Goal: Task Accomplishment & Management: Complete application form

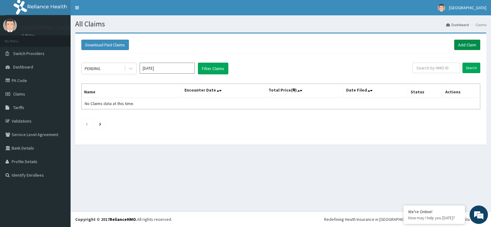
click at [464, 45] on link "Add Claim" at bounding box center [467, 45] width 26 height 10
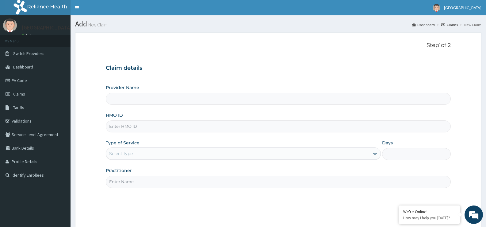
type input "[GEOGRAPHIC_DATA]"
type input "WAO/10030/E"
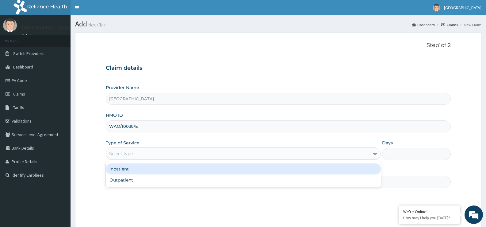
click at [158, 150] on div "Select type" at bounding box center [237, 153] width 263 height 10
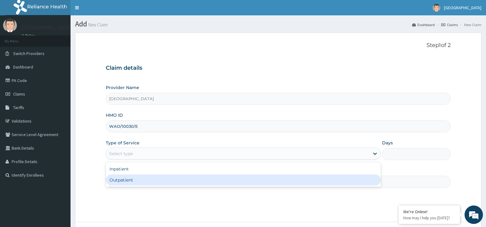
click at [154, 175] on div "Outpatient" at bounding box center [243, 179] width 275 height 11
type input "1"
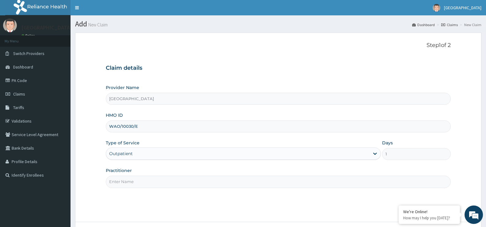
click at [266, 179] on input "Practitioner" at bounding box center [278, 181] width 345 height 12
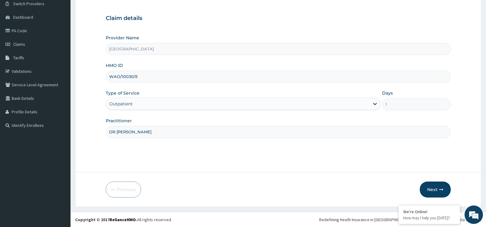
scroll to position [50, 0]
type input "DR EZIAHA"
click at [438, 187] on button "Next" at bounding box center [435, 189] width 31 height 16
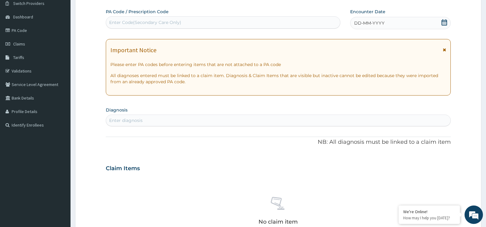
click at [443, 23] on icon at bounding box center [444, 22] width 6 height 6
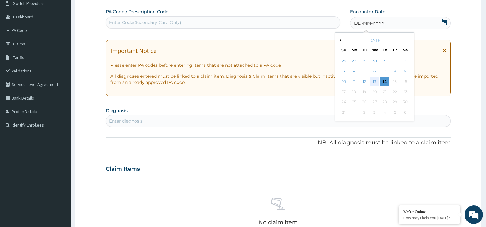
click at [376, 81] on div "13" at bounding box center [374, 81] width 9 height 9
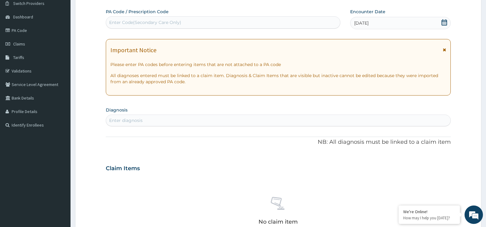
click at [324, 119] on div "Enter diagnosis" at bounding box center [278, 120] width 344 height 10
type input "MALARIA"
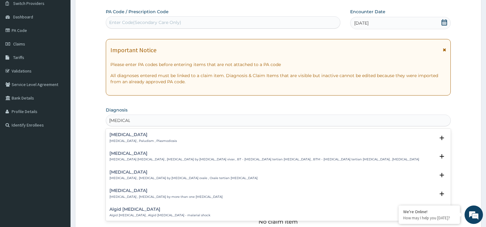
click at [116, 135] on h4 "Malaria" at bounding box center [142, 134] width 67 height 5
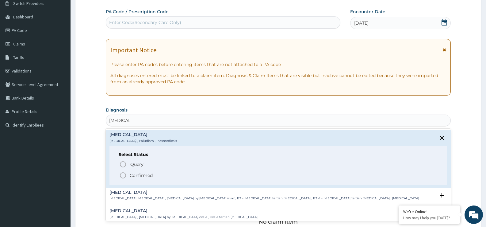
click at [124, 174] on icon "status option filled" at bounding box center [122, 174] width 7 height 7
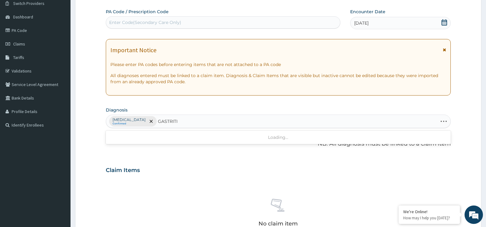
type input "GASTRITIS"
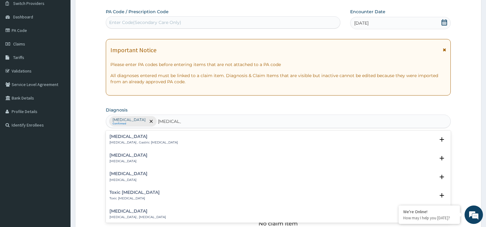
click at [121, 141] on p "Gastritis , Gastric catarrh" at bounding box center [143, 142] width 68 height 4
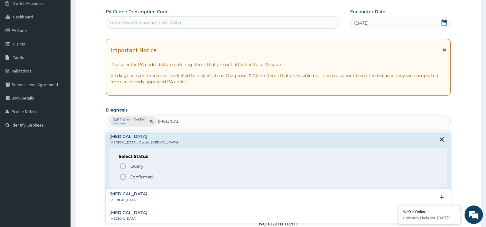
click at [123, 174] on icon "status option filled" at bounding box center [122, 176] width 7 height 7
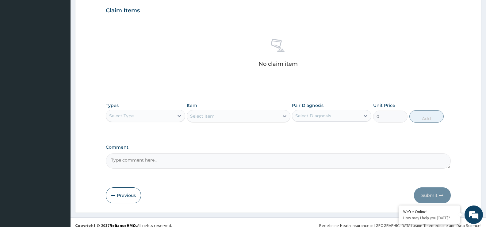
scroll to position [216, 0]
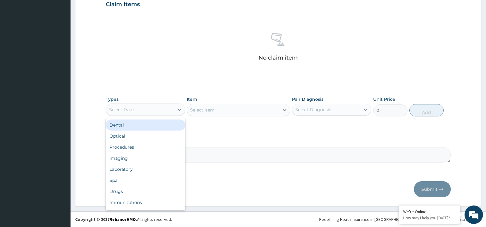
click at [158, 108] on div "Select Type" at bounding box center [140, 110] width 68 height 10
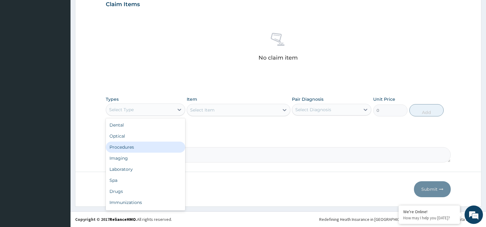
click at [151, 143] on div "Procedures" at bounding box center [145, 146] width 79 height 11
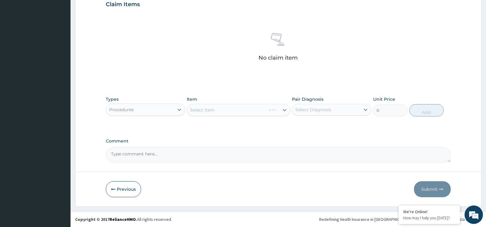
click at [221, 109] on div "Select Item" at bounding box center [238, 110] width 103 height 12
click at [221, 112] on div "Select Item" at bounding box center [233, 110] width 92 height 10
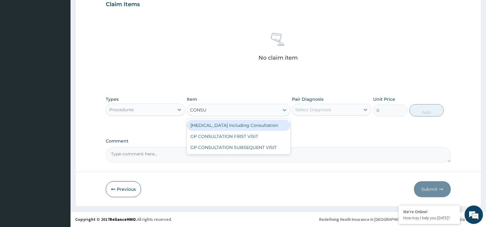
type input "CONSUL"
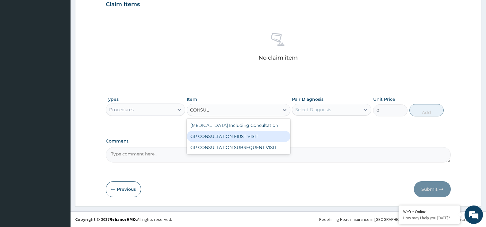
click at [223, 133] on div "GP CONSULTATION FIRST VISIT" at bounding box center [238, 136] width 103 height 11
type input "2500"
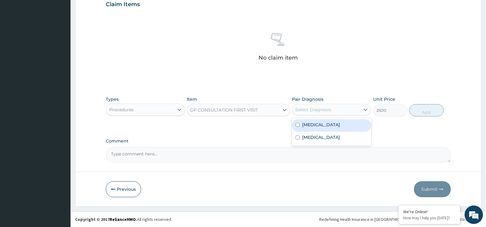
click at [305, 105] on div "Select Diagnosis" at bounding box center [326, 110] width 68 height 10
click at [310, 122] on label "Malaria" at bounding box center [321, 124] width 38 height 6
checkbox input "true"
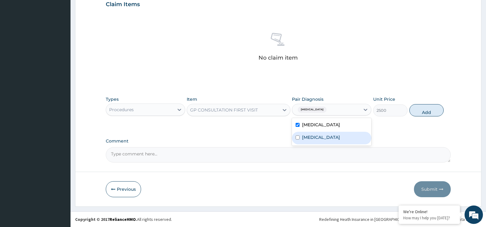
click at [310, 133] on div "Gastritis" at bounding box center [331, 138] width 79 height 13
checkbox input "true"
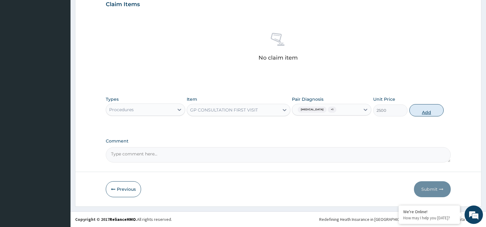
click at [418, 111] on button "Add" at bounding box center [426, 110] width 34 height 12
type input "0"
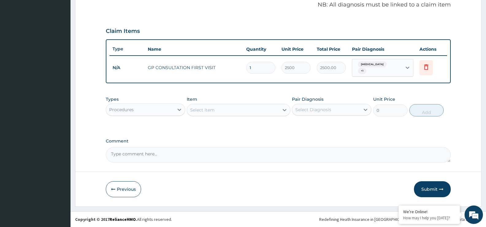
scroll to position [186, 0]
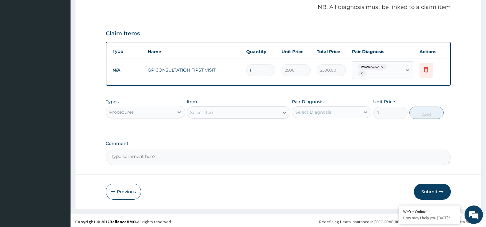
click at [173, 110] on div "Procedures" at bounding box center [140, 112] width 68 height 10
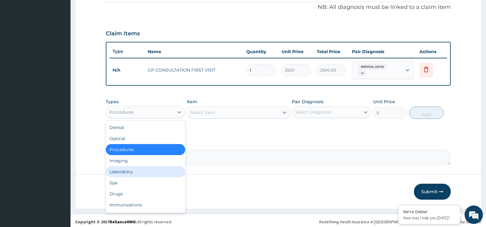
click at [153, 173] on div "Laboratory" at bounding box center [145, 171] width 79 height 11
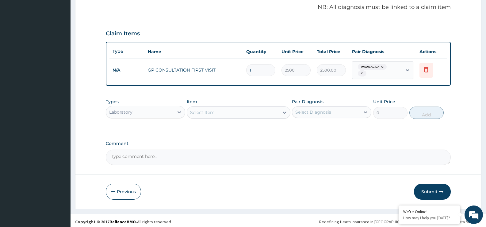
click at [208, 115] on div "Select Item" at bounding box center [238, 112] width 103 height 12
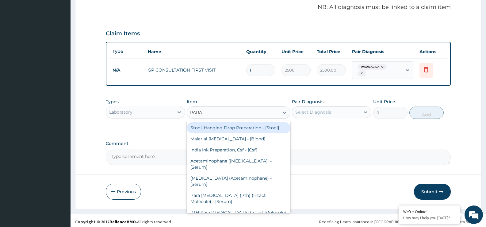
type input "PARAS"
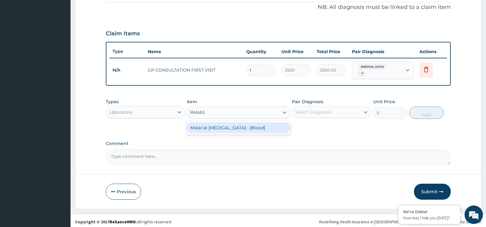
click at [209, 124] on div "Malarial Parasite - [Blood]" at bounding box center [238, 127] width 103 height 11
type input "1364"
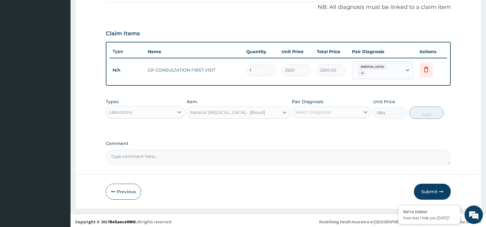
click at [312, 113] on div "Select Diagnosis" at bounding box center [326, 112] width 68 height 10
click at [312, 124] on label "Malaria" at bounding box center [321, 127] width 38 height 6
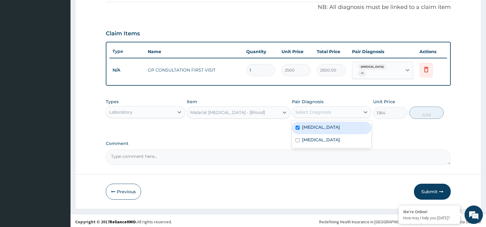
checkbox input "true"
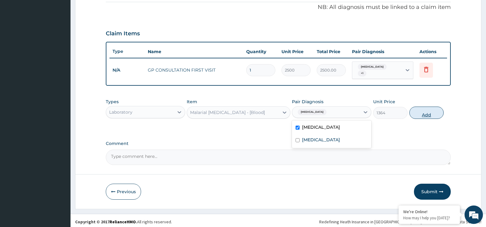
click at [433, 108] on button "Add" at bounding box center [426, 112] width 34 height 12
type input "0"
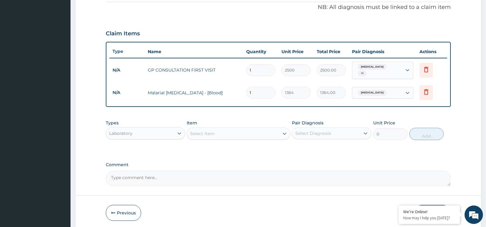
click at [241, 129] on div "Select Item" at bounding box center [233, 133] width 92 height 10
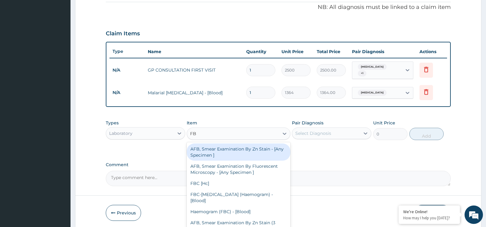
type input "FBC"
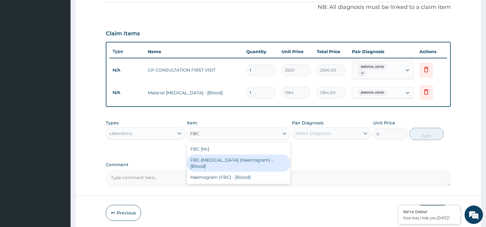
click at [238, 160] on div "FBC-Full Blood Count (Haemogram) - [Blood]" at bounding box center [238, 162] width 103 height 17
type input "2946.24"
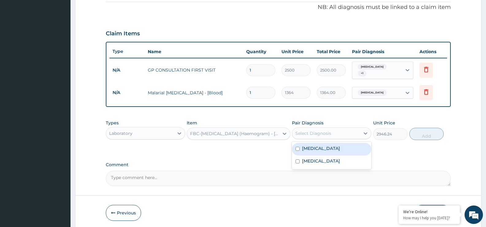
click at [311, 132] on div "Select Diagnosis" at bounding box center [313, 133] width 36 height 6
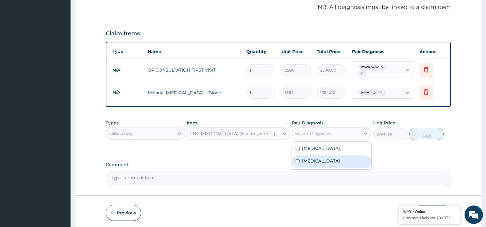
click at [308, 158] on label "Gastritis" at bounding box center [321, 161] width 38 height 6
checkbox input "true"
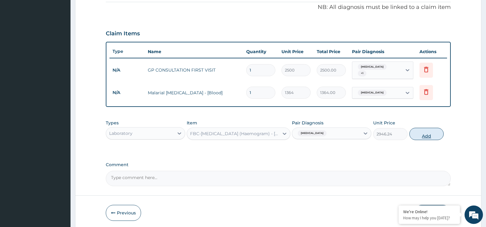
click at [431, 128] on button "Add" at bounding box center [426, 134] width 34 height 12
type input "0"
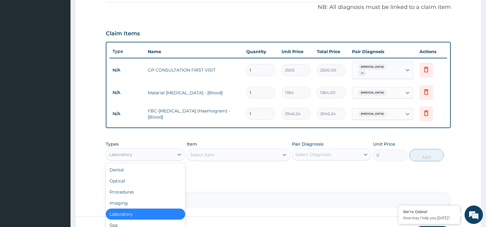
click at [153, 154] on div "Laboratory" at bounding box center [140, 154] width 68 height 10
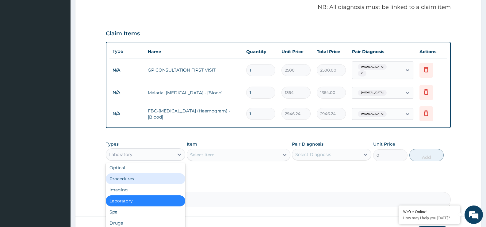
scroll to position [21, 0]
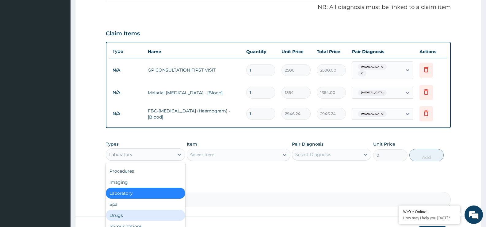
click at [154, 214] on div "Drugs" at bounding box center [145, 214] width 79 height 11
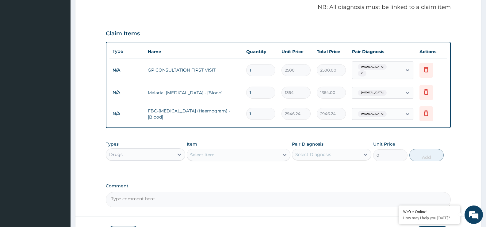
click at [195, 152] on div "Select Item" at bounding box center [202, 154] width 25 height 6
type input "O"
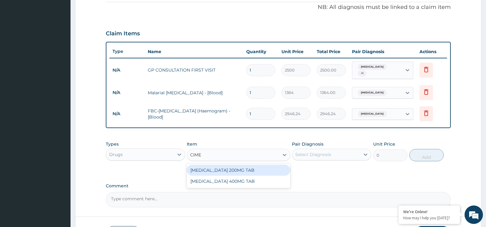
type input "CIMET"
click at [215, 168] on div "CIMETIDINE 200MG TAB" at bounding box center [238, 169] width 103 height 11
type input "70"
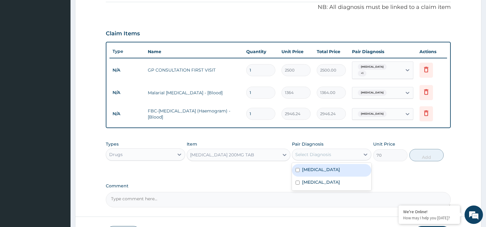
click at [310, 152] on div "Select Diagnosis" at bounding box center [313, 154] width 36 height 6
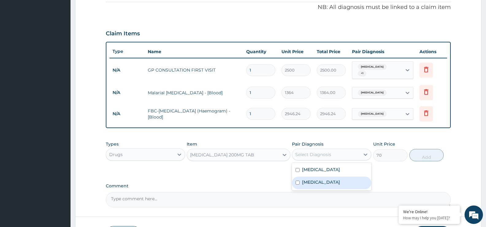
click at [307, 179] on label "Gastritis" at bounding box center [321, 182] width 38 height 6
checkbox input "true"
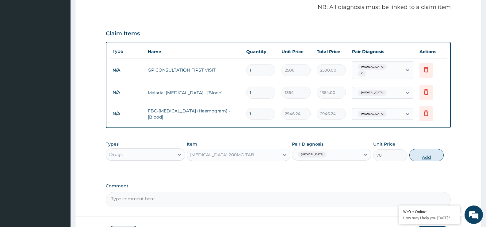
click at [427, 153] on button "Add" at bounding box center [426, 155] width 34 height 12
type input "0"
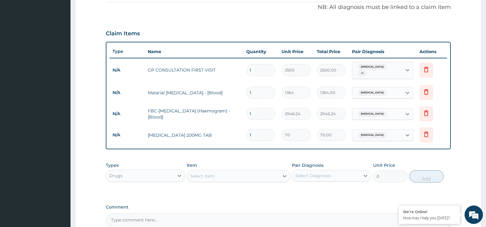
type input "0.00"
type input "5"
type input "350.00"
type input "5"
click at [269, 166] on div "Item Select Item" at bounding box center [238, 172] width 103 height 20
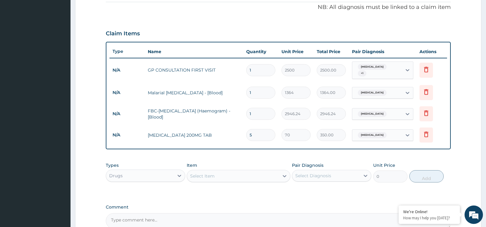
click at [267, 171] on div "Select Item" at bounding box center [233, 176] width 92 height 10
type input "G"
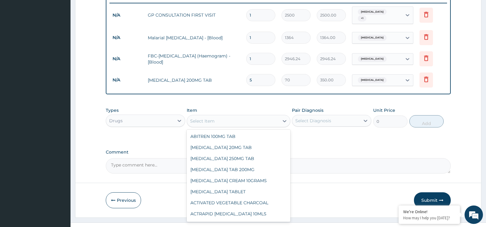
scroll to position [248, 0]
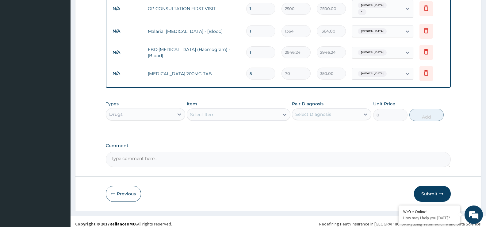
click at [220, 110] on div "Select Item" at bounding box center [233, 114] width 92 height 10
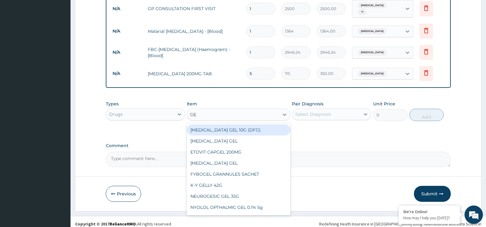
type input "G"
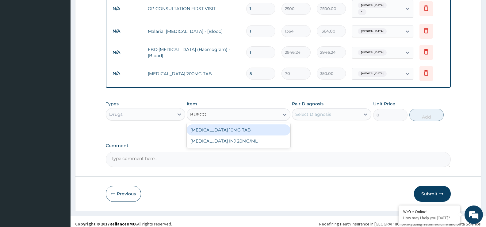
type input "BUSCOP"
click at [218, 127] on div "BUSCOPAN 10MG TAB" at bounding box center [238, 129] width 103 height 11
type input "30"
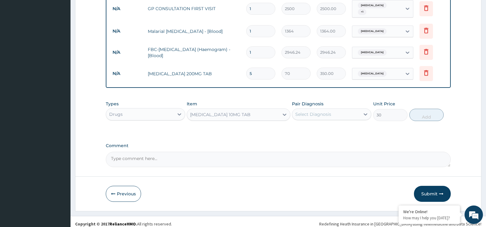
click at [313, 111] on div "Select Diagnosis" at bounding box center [313, 114] width 36 height 6
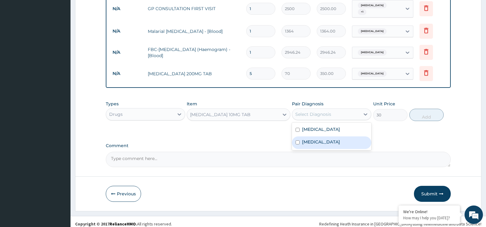
click at [311, 139] on label "Gastritis" at bounding box center [321, 142] width 38 height 6
checkbox input "true"
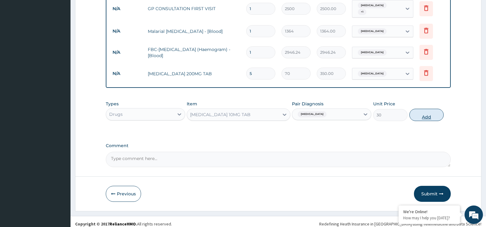
click at [422, 116] on button "Add" at bounding box center [426, 115] width 34 height 12
type input "0"
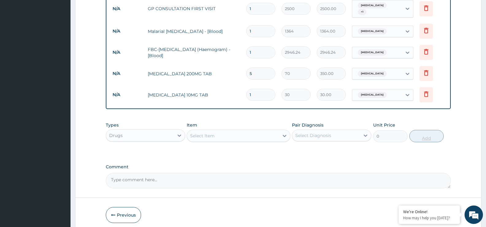
type input "0.00"
type input "6"
type input "180.00"
type input "6"
click at [248, 132] on div "Select Item" at bounding box center [233, 136] width 92 height 10
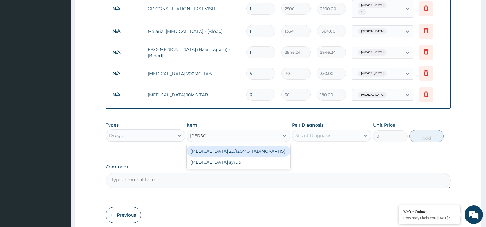
type input "COART"
click at [249, 145] on div "COARTEM 20/120MG TAB(NOVARTIS)" at bounding box center [238, 150] width 103 height 11
type input "150"
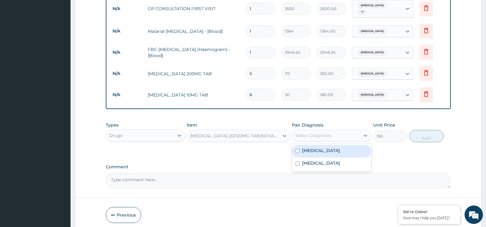
click at [318, 132] on div "Select Diagnosis" at bounding box center [313, 135] width 36 height 6
click at [318, 148] on label "Malaria" at bounding box center [321, 150] width 38 height 6
checkbox input "true"
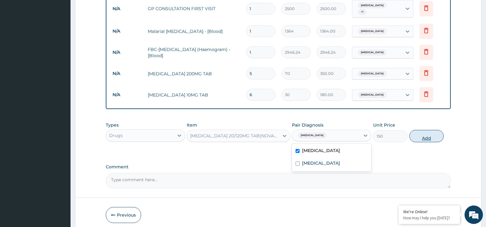
click at [427, 133] on button "Add" at bounding box center [426, 136] width 34 height 12
type input "0"
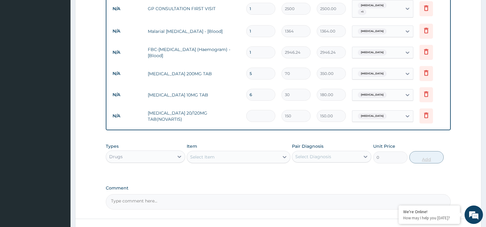
type input "0.00"
type input "2"
type input "300.00"
type input "24"
type input "3600.00"
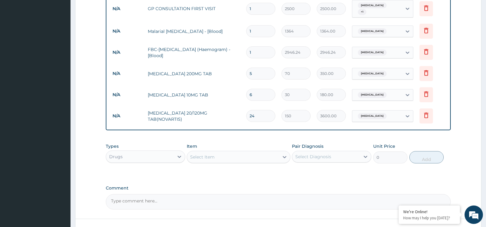
type input "24"
click at [271, 155] on div "Select Item" at bounding box center [233, 157] width 92 height 10
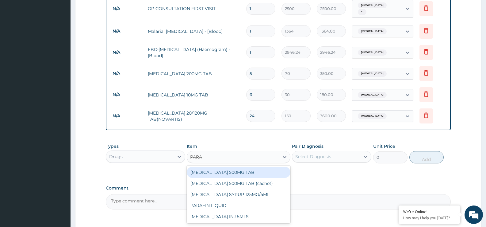
type input "PARAC"
click at [269, 167] on div "PARACETAMOL 500MG TAB" at bounding box center [238, 171] width 103 height 11
type input "20"
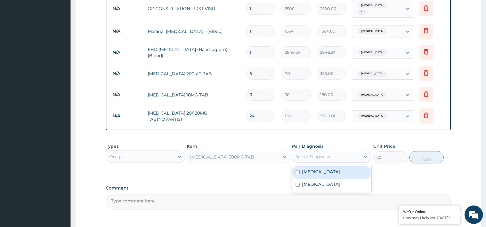
click at [327, 153] on div "Select Diagnosis" at bounding box center [313, 156] width 36 height 6
click at [319, 170] on div "Malaria" at bounding box center [331, 172] width 79 height 13
checkbox input "true"
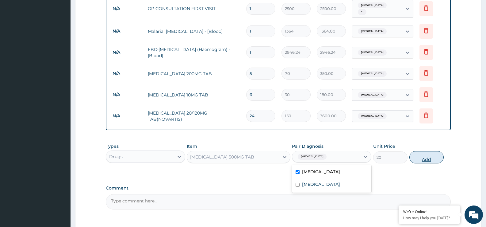
click at [433, 153] on button "Add" at bounding box center [426, 157] width 34 height 12
type input "0"
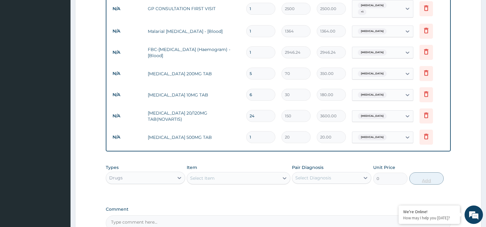
type input "18"
type input "360.00"
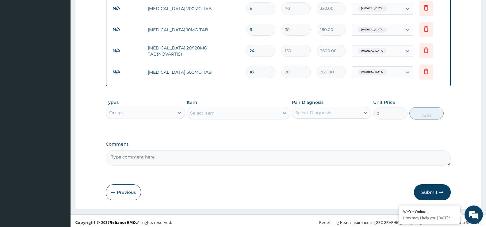
scroll to position [313, 0]
type input "18"
click at [272, 110] on div "Select Item" at bounding box center [233, 112] width 92 height 10
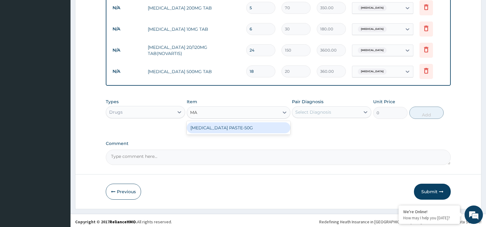
type input "M"
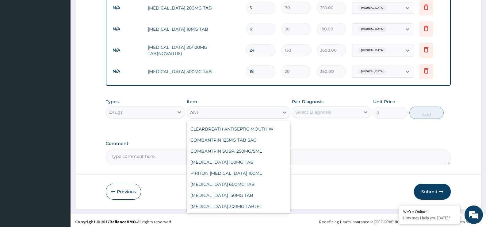
scroll to position [76, 0]
type input "ANTA"
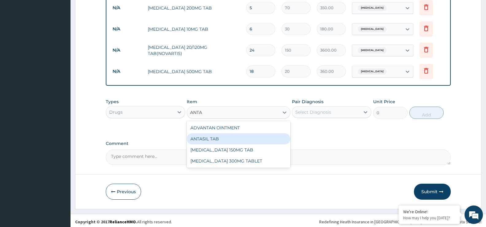
click at [260, 139] on div "ANTASIL TAB" at bounding box center [238, 138] width 103 height 11
type input "20"
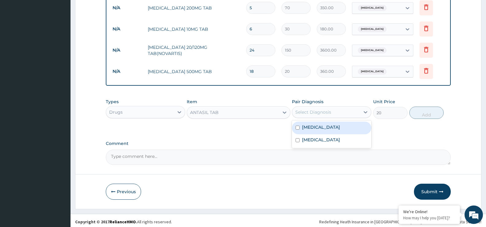
click at [306, 112] on div "Select Diagnosis" at bounding box center [313, 112] width 36 height 6
click at [307, 138] on label "Gastritis" at bounding box center [321, 139] width 38 height 6
checkbox input "true"
click at [436, 109] on button "Add" at bounding box center [426, 112] width 34 height 12
type input "0"
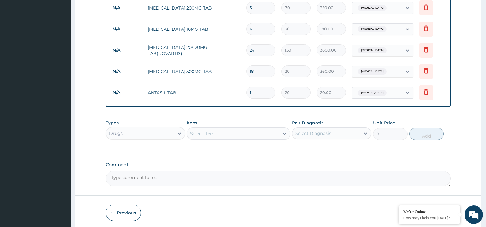
type input "10"
type input "200.00"
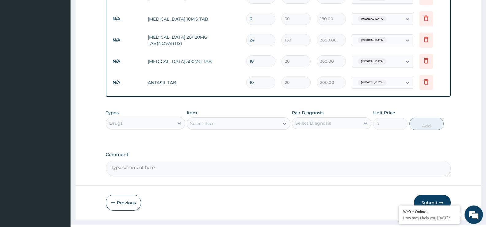
scroll to position [334, 0]
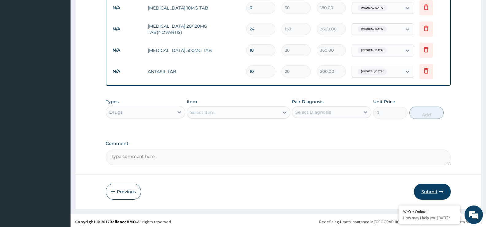
type input "10"
click at [428, 185] on button "Submit" at bounding box center [432, 191] width 37 height 16
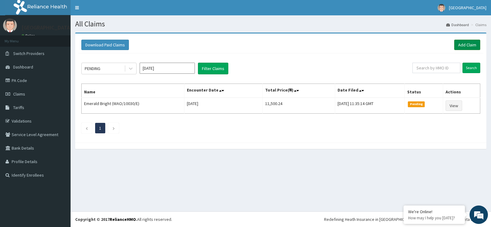
click at [472, 41] on link "Add Claim" at bounding box center [467, 45] width 26 height 10
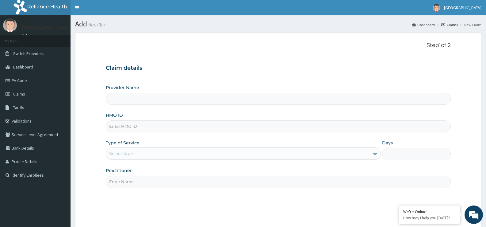
type input "[GEOGRAPHIC_DATA]"
click at [314, 132] on div "Provider Name Cumi Medical Centre HMO ID Type of Service Select type Days Pract…" at bounding box center [278, 135] width 345 height 103
click at [310, 131] on input "HMO ID" at bounding box center [278, 126] width 345 height 12
type input "WAO/10030/F"
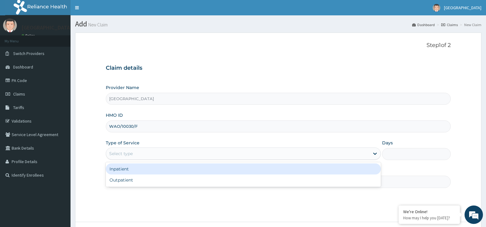
click at [288, 150] on div "Select type" at bounding box center [237, 153] width 263 height 10
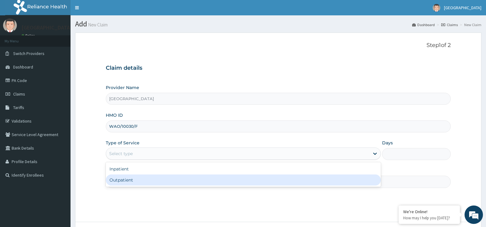
click at [249, 175] on div "Outpatient" at bounding box center [243, 179] width 275 height 11
type input "1"
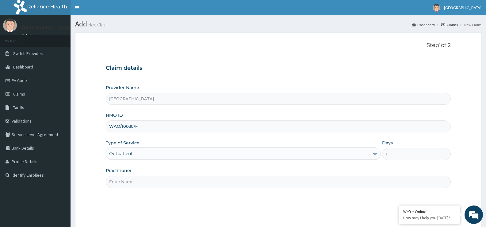
click at [216, 184] on input "Practitioner" at bounding box center [278, 181] width 345 height 12
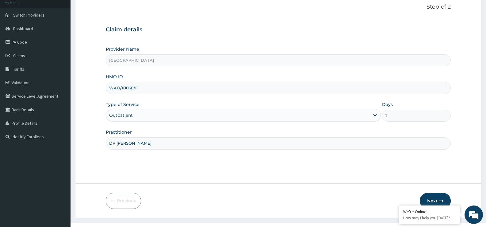
scroll to position [50, 0]
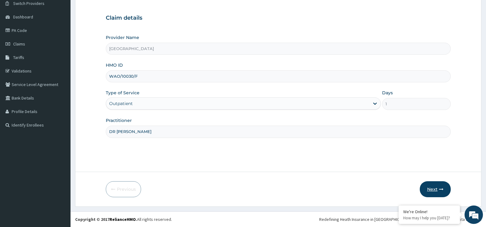
type input "DR EZIAHA"
click at [434, 190] on button "Next" at bounding box center [435, 189] width 31 height 16
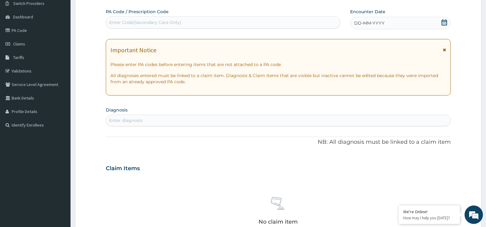
click at [445, 21] on icon at bounding box center [444, 22] width 6 height 6
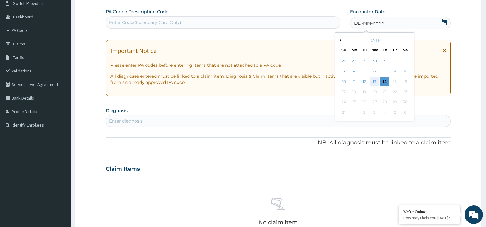
click at [376, 80] on div "13" at bounding box center [374, 81] width 9 height 9
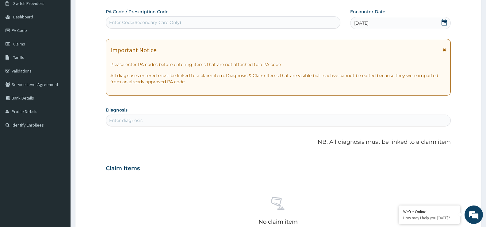
click at [304, 123] on div "Enter diagnosis" at bounding box center [278, 120] width 344 height 10
type input "MALARI"
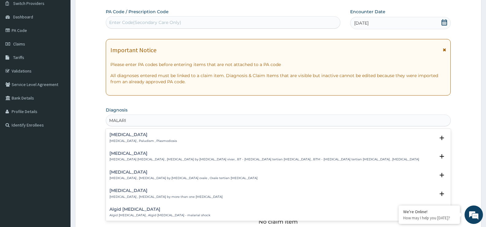
click at [125, 139] on p "Malaria , Paludism , Plasmodiosis" at bounding box center [142, 141] width 67 height 4
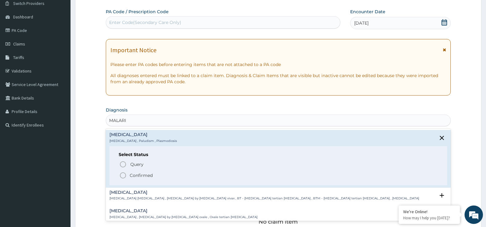
click at [121, 175] on icon "status option filled" at bounding box center [122, 174] width 7 height 7
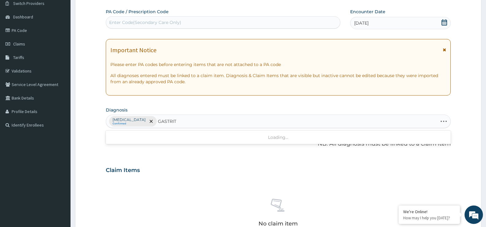
type input "GASTRITI"
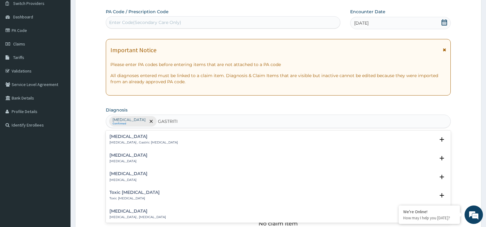
click at [109, 145] on div "Gastritis Gastritis , Gastric catarrh Select Status Query Query covers suspecte…" at bounding box center [278, 141] width 338 height 14
click at [113, 143] on p "Gastritis , Gastric catarrh" at bounding box center [143, 142] width 68 height 4
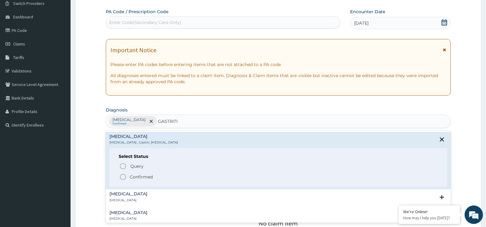
click at [121, 177] on icon "status option filled" at bounding box center [122, 176] width 7 height 7
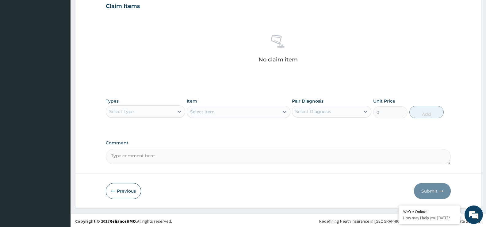
scroll to position [216, 0]
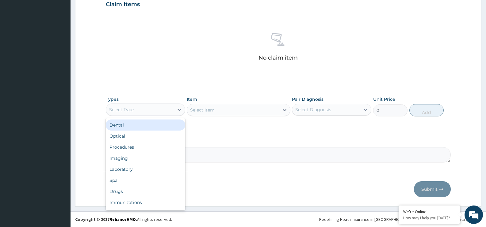
click at [154, 103] on div "Select Type" at bounding box center [145, 109] width 79 height 12
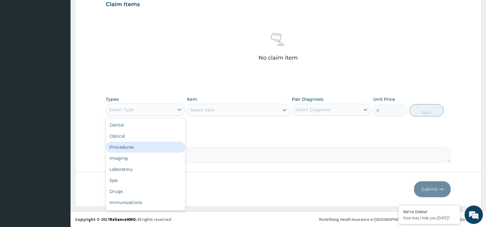
click at [143, 149] on div "Procedures" at bounding box center [145, 146] width 79 height 11
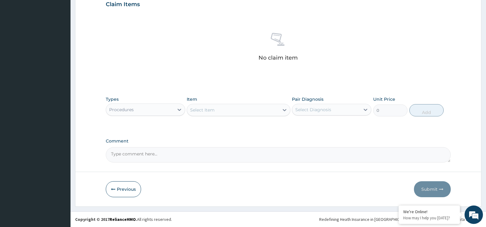
click at [221, 113] on div "Select Item" at bounding box center [233, 110] width 92 height 10
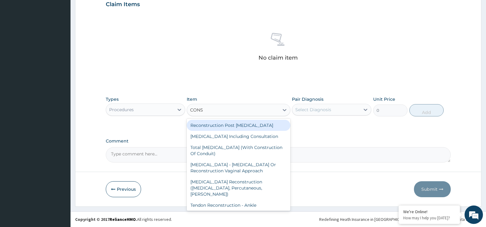
type input "CONSU"
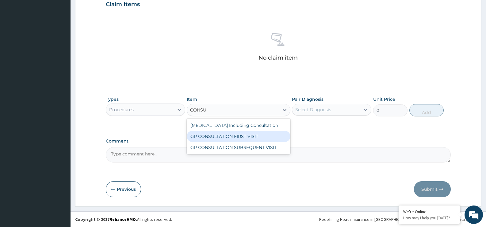
click at [217, 134] on div "GP CONSULTATION FIRST VISIT" at bounding box center [238, 136] width 103 height 11
type input "2500"
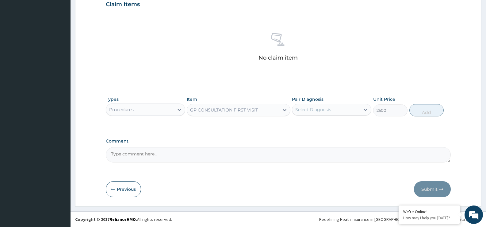
click at [307, 108] on div "Select Diagnosis" at bounding box center [313, 109] width 36 height 6
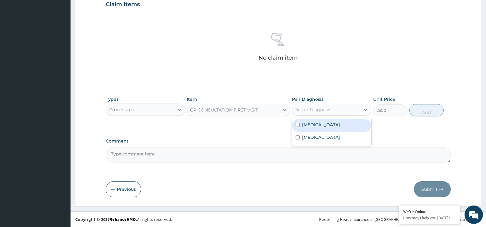
click at [306, 126] on label "Malaria" at bounding box center [321, 124] width 38 height 6
checkbox input "true"
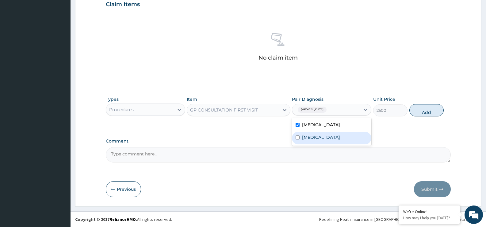
click at [304, 136] on label "Gastritis" at bounding box center [321, 137] width 38 height 6
checkbox input "true"
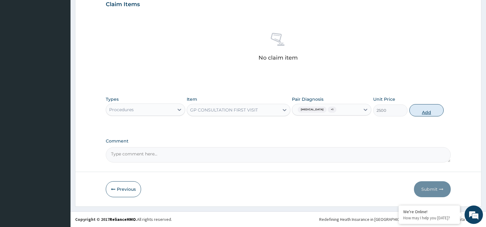
click at [429, 108] on button "Add" at bounding box center [426, 110] width 34 height 12
type input "0"
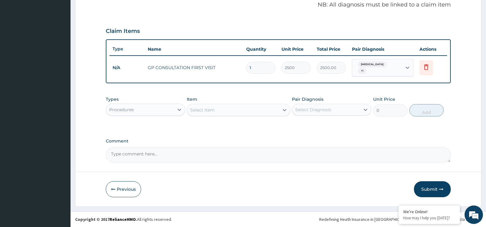
scroll to position [186, 0]
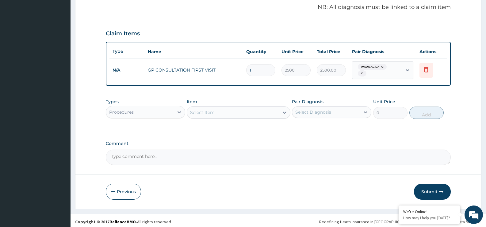
click at [168, 108] on div "Procedures" at bounding box center [140, 112] width 68 height 10
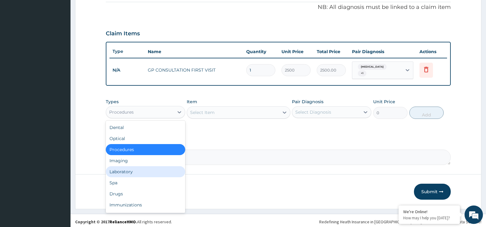
click at [151, 170] on div "Laboratory" at bounding box center [145, 171] width 79 height 11
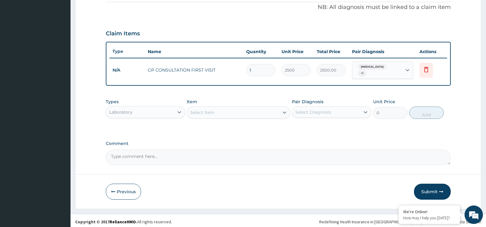
click at [216, 115] on div "Select Item" at bounding box center [238, 112] width 103 height 12
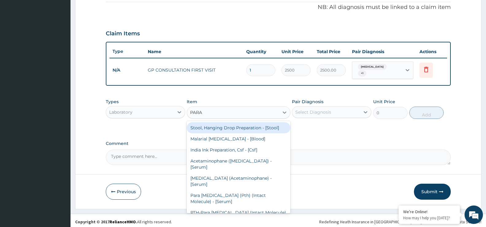
type input "PARAS"
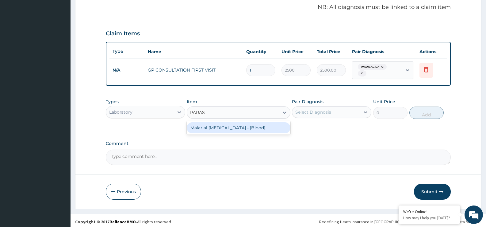
click at [218, 124] on div "Malarial Parasite - [Blood]" at bounding box center [238, 127] width 103 height 11
type input "1364"
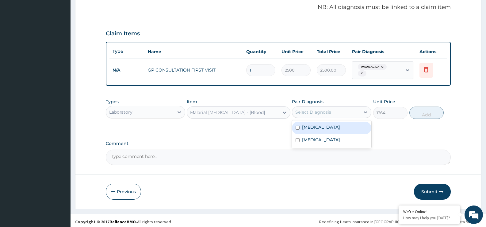
click at [321, 109] on div "Select Diagnosis" at bounding box center [313, 112] width 36 height 6
click at [318, 124] on label "Malaria" at bounding box center [321, 127] width 38 height 6
checkbox input "true"
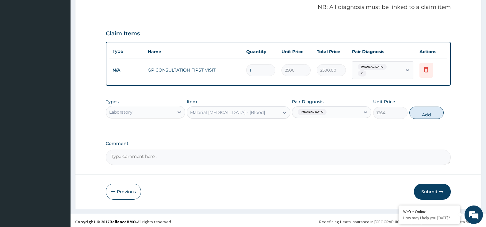
click at [418, 111] on button "Add" at bounding box center [426, 112] width 34 height 12
type input "0"
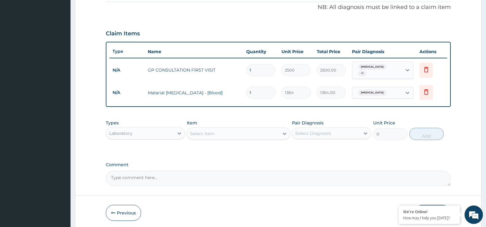
click at [229, 132] on div "Select Item" at bounding box center [233, 133] width 92 height 10
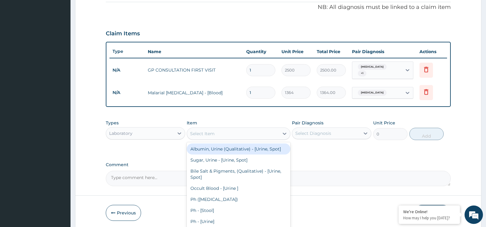
type input "G"
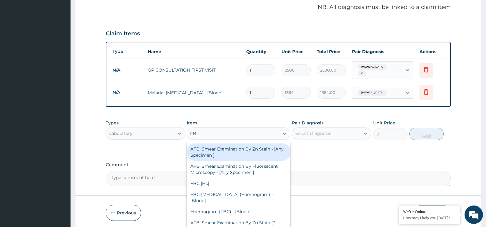
type input "FBC"
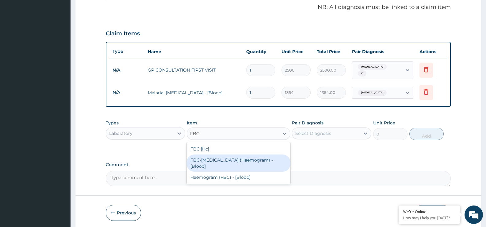
click at [227, 161] on div "FBC-Full Blood Count (Haemogram) - [Blood]" at bounding box center [238, 162] width 103 height 17
type input "2946.24"
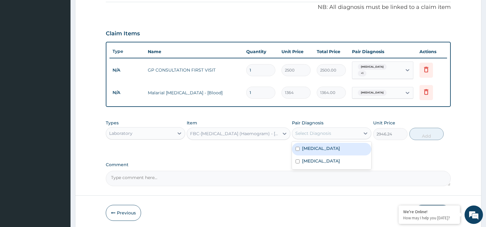
click at [315, 132] on div "Select Diagnosis" at bounding box center [313, 133] width 36 height 6
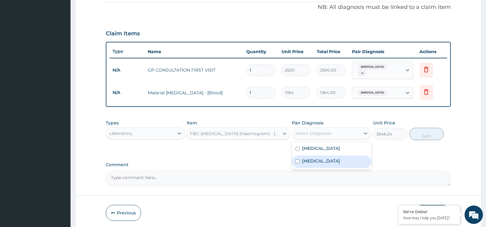
click at [312, 159] on label "Gastritis" at bounding box center [321, 161] width 38 height 6
checkbox input "true"
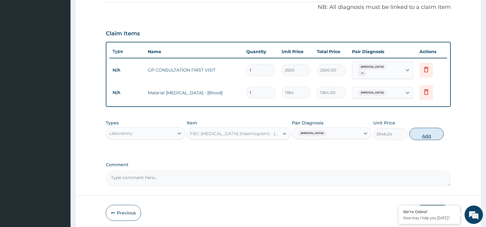
click at [419, 128] on button "Add" at bounding box center [426, 134] width 34 height 12
type input "0"
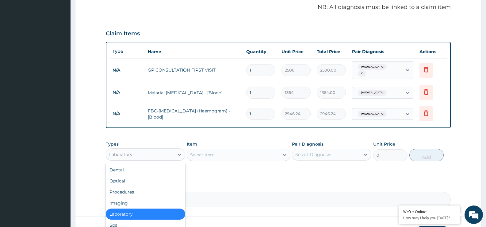
click at [158, 154] on div "Laboratory" at bounding box center [140, 154] width 68 height 10
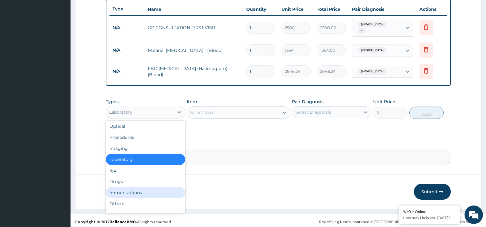
scroll to position [21, 0]
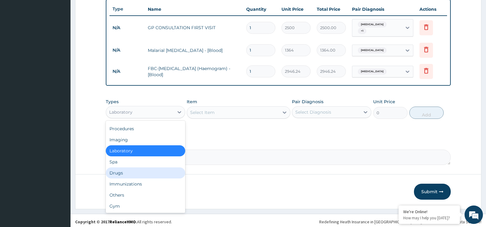
click at [168, 173] on div "Drugs" at bounding box center [145, 172] width 79 height 11
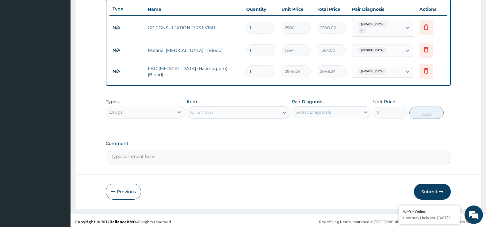
click at [239, 111] on div "Select Item" at bounding box center [233, 112] width 92 height 10
type input "O"
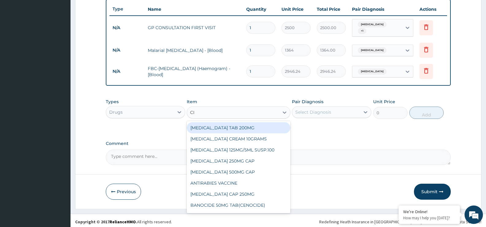
type input "CIM"
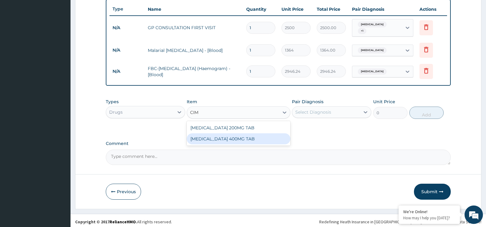
click at [237, 133] on div "CIMETIDINE 400MG TAB" at bounding box center [238, 138] width 103 height 11
type input "50"
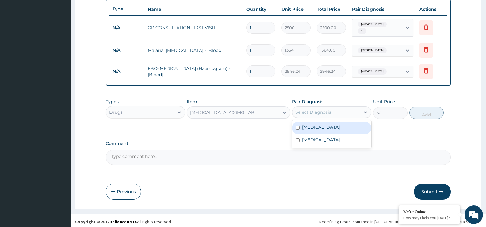
click at [304, 112] on div "Select Diagnosis" at bounding box center [313, 112] width 36 height 6
click at [305, 137] on label "Gastritis" at bounding box center [321, 139] width 38 height 6
checkbox input "true"
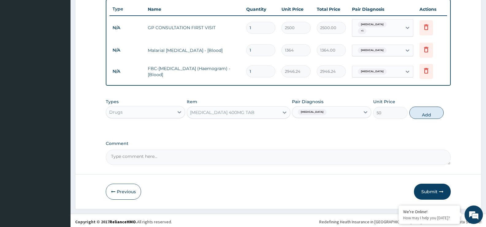
click at [226, 109] on div "CIMETIDINE 400MG TAB" at bounding box center [222, 112] width 64 height 6
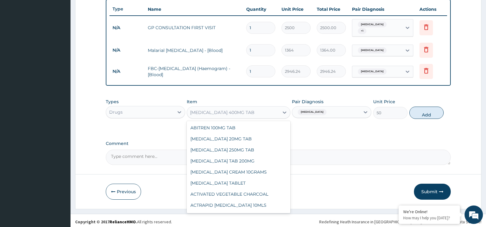
scroll to position [1403, 0]
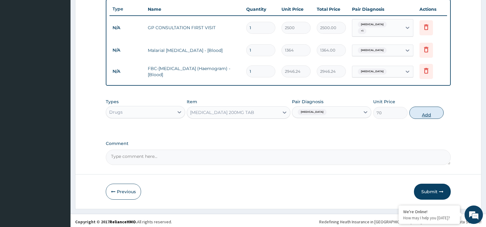
click at [424, 108] on button "Add" at bounding box center [426, 112] width 34 height 12
type input "0"
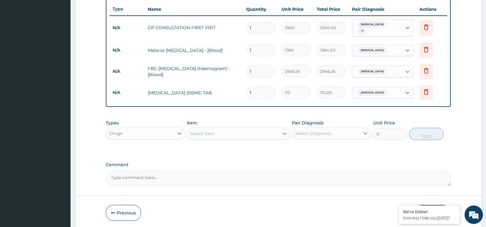
type input "10"
type input "700.00"
type input "10"
click at [239, 127] on div "Select Item" at bounding box center [238, 133] width 103 height 12
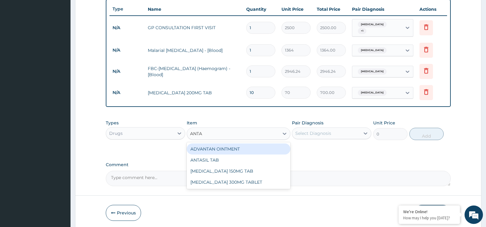
type input "ANTAS"
click at [235, 149] on div "ANTASIL TAB" at bounding box center [238, 148] width 103 height 11
type input "20"
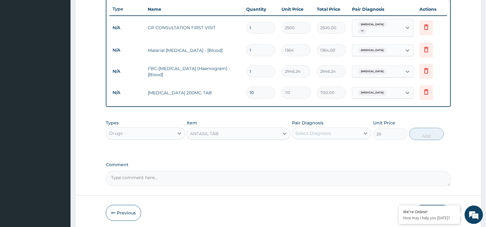
click at [347, 132] on div "Select Diagnosis" at bounding box center [326, 133] width 68 height 10
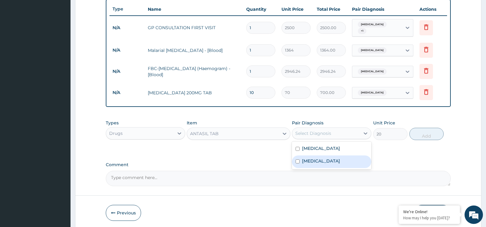
click at [338, 160] on div "Gastritis" at bounding box center [331, 161] width 79 height 13
checkbox input "true"
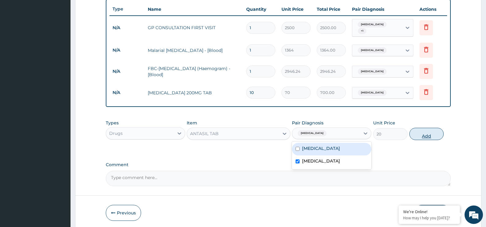
click at [426, 131] on button "Add" at bounding box center [426, 134] width 34 height 12
type input "0"
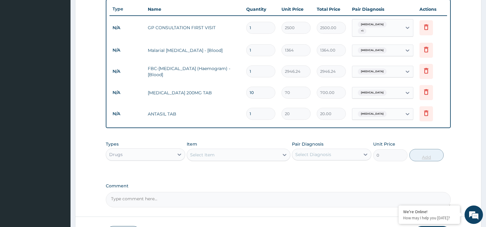
type input "0.00"
type input "6"
type input "120.00"
type input "6"
click at [239, 150] on div "Select Item" at bounding box center [233, 155] width 92 height 10
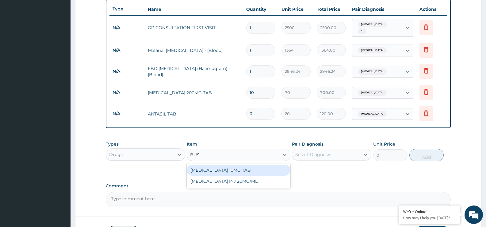
type input "BUSC"
click at [239, 165] on div "BUSCOPAN 10MG TAB" at bounding box center [238, 169] width 103 height 11
type input "30"
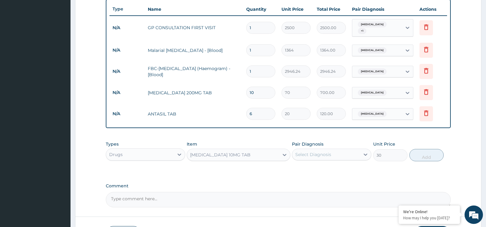
click at [319, 152] on div "Select Diagnosis" at bounding box center [313, 154] width 36 height 6
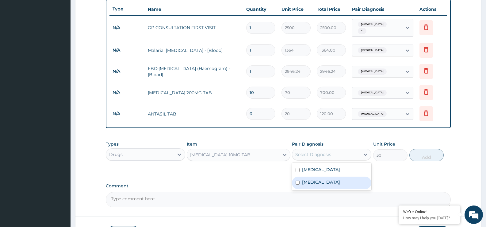
click at [311, 179] on label "Gastritis" at bounding box center [321, 182] width 38 height 6
checkbox input "true"
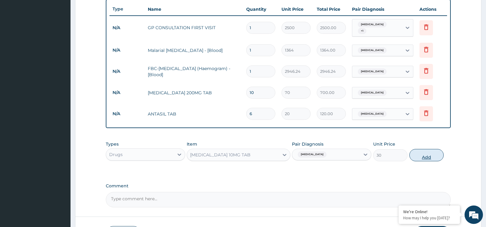
click at [425, 155] on button "Add" at bounding box center [426, 155] width 34 height 12
type input "0"
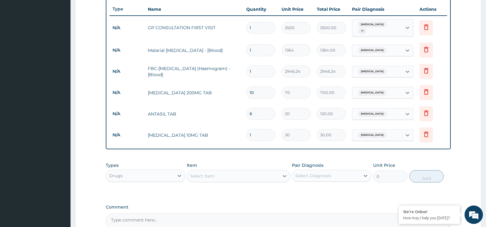
click at [248, 173] on div "Select Item" at bounding box center [233, 176] width 92 height 10
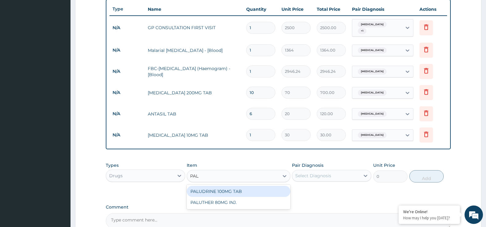
type input "PALU"
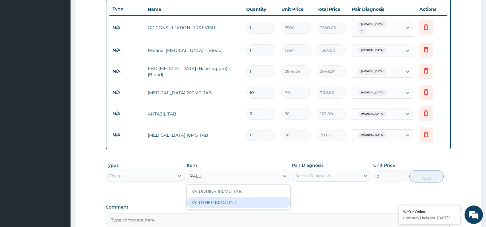
click at [246, 197] on div "PALUTHER 80MG INJ." at bounding box center [238, 202] width 103 height 11
type input "800"
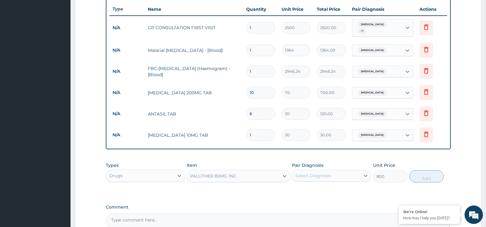
click at [318, 172] on div "Select Diagnosis" at bounding box center [313, 175] width 36 height 6
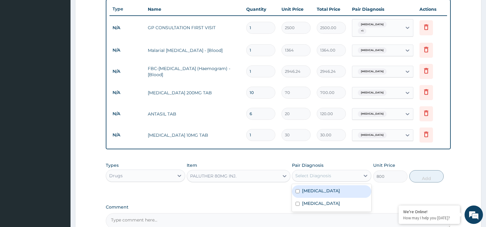
click at [317, 192] on div "Malaria" at bounding box center [331, 191] width 79 height 13
checkbox input "true"
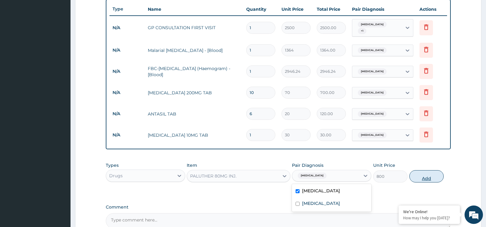
click at [423, 178] on button "Add" at bounding box center [426, 176] width 34 height 12
type input "0"
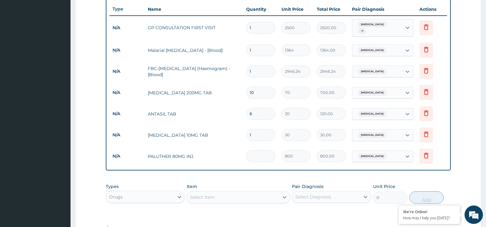
type input "0.00"
type input "6"
type input "4800.00"
type input "6"
click at [245, 192] on div "Select Item" at bounding box center [233, 197] width 92 height 10
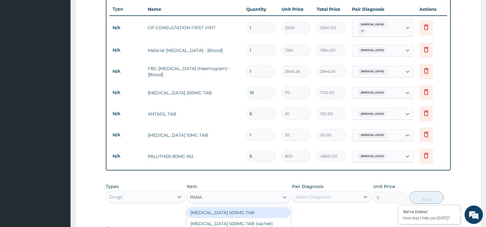
type input "PARAC"
click at [247, 207] on div "PARACETAMOL 500MG TAB" at bounding box center [238, 212] width 103 height 11
type input "20"
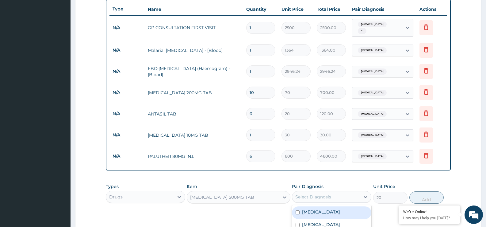
click at [307, 195] on div "Select Diagnosis" at bounding box center [313, 196] width 36 height 6
click at [307, 206] on div "Malaria" at bounding box center [331, 212] width 79 height 13
checkbox input "true"
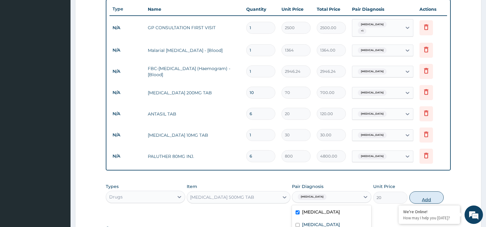
click at [436, 191] on button "Add" at bounding box center [426, 197] width 34 height 12
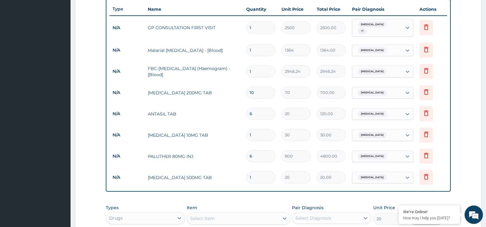
type input "0"
type input "18"
type input "360.00"
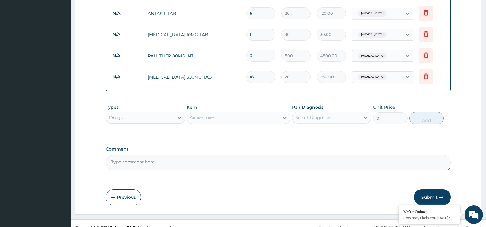
scroll to position [334, 0]
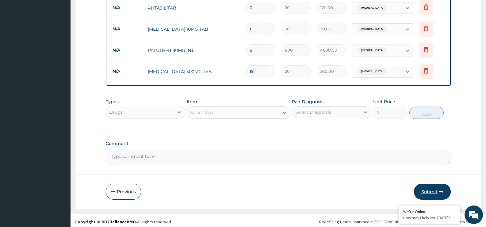
type input "18"
click at [438, 188] on button "Submit" at bounding box center [432, 191] width 37 height 16
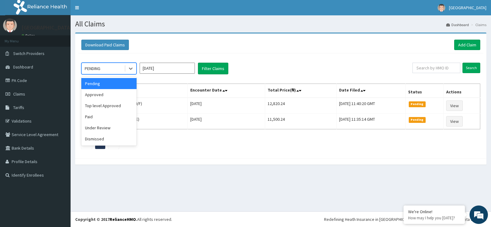
click at [121, 69] on div "PENDING" at bounding box center [103, 68] width 43 height 10
click at [107, 119] on div "Paid" at bounding box center [108, 116] width 55 height 11
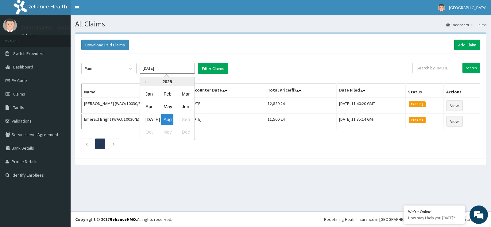
click at [174, 69] on input "[DATE]" at bounding box center [166, 68] width 55 height 11
click at [152, 118] on div "[DATE]" at bounding box center [149, 118] width 12 height 11
type input "[DATE]"
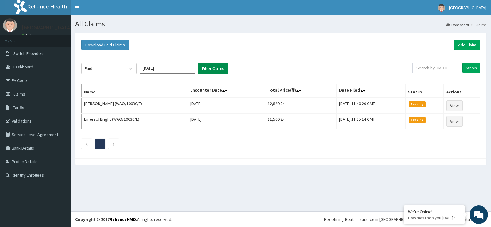
click at [216, 63] on button "Filter Claims" at bounding box center [213, 69] width 30 height 12
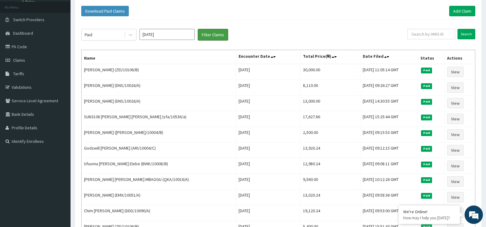
scroll to position [34, 0]
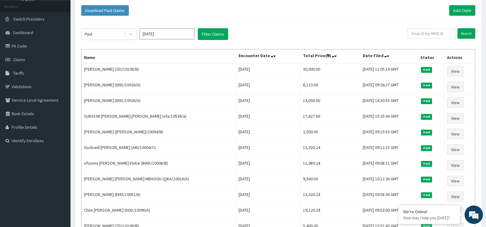
drag, startPoint x: 484, startPoint y: 123, endPoint x: 485, endPoint y: 129, distance: 6.2
click at [485, 129] on div "Download Paid Claims Add Claim × Note you can only download claims within a max…" at bounding box center [278, 176] width 415 height 357
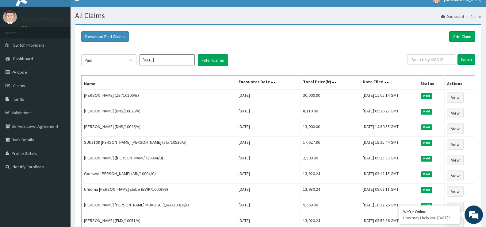
scroll to position [2, 0]
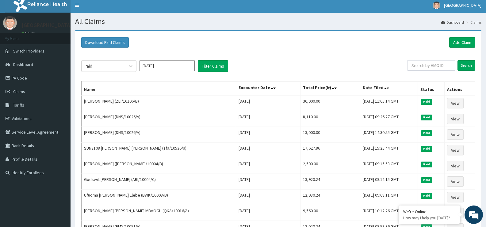
drag, startPoint x: 405, startPoint y: 115, endPoint x: 490, endPoint y: 114, distance: 85.2
click at [486, 114] on html "R EL Toggle navigation [GEOGRAPHIC_DATA] [GEOGRAPHIC_DATA] - [EMAIL_ADDRESS][DO…" at bounding box center [243, 203] width 486 height 410
click at [407, 59] on div "Paid [DATE] Filter Claims Search Name Encounter Date Total Price(₦) Date Filed …" at bounding box center [278, 211] width 400 height 320
click at [115, 66] on div "Paid" at bounding box center [103, 66] width 43 height 10
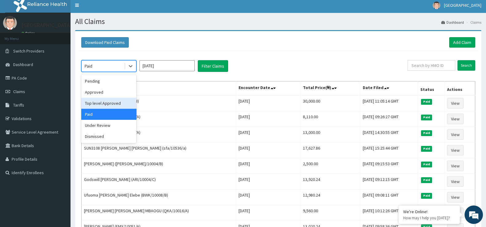
click at [105, 105] on div "Top level Approved" at bounding box center [108, 102] width 55 height 11
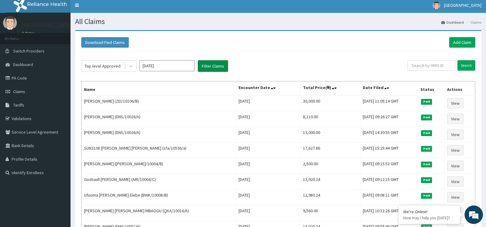
click at [212, 65] on button "Filter Claims" at bounding box center [213, 66] width 30 height 12
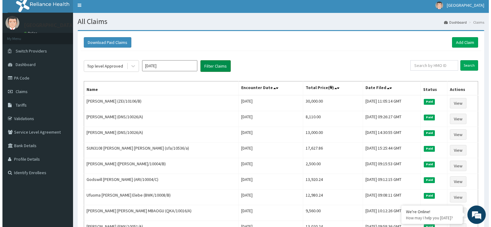
scroll to position [0, 0]
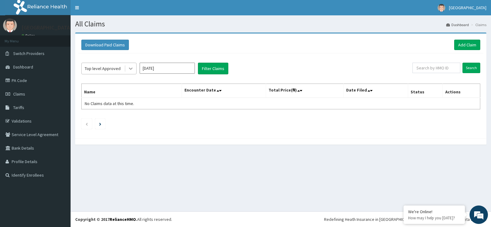
click at [125, 69] on div at bounding box center [130, 68] width 11 height 11
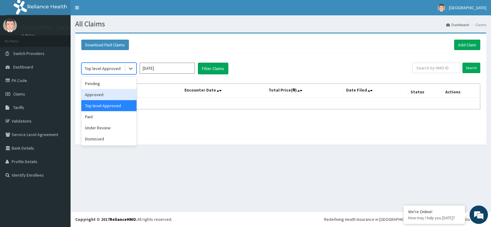
click at [109, 94] on div "Approved" at bounding box center [108, 94] width 55 height 11
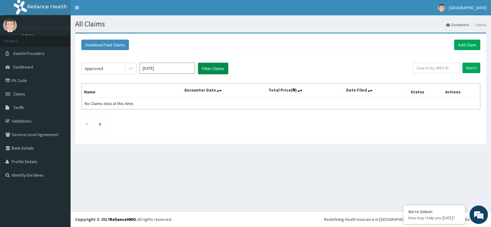
click at [220, 69] on button "Filter Claims" at bounding box center [213, 69] width 30 height 12
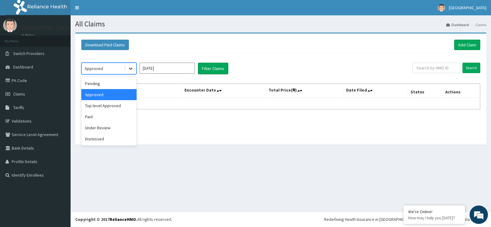
click at [131, 71] on icon at bounding box center [131, 68] width 6 height 6
click at [113, 125] on div "Under Review" at bounding box center [108, 127] width 55 height 11
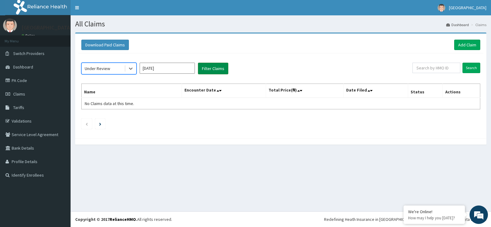
click at [215, 71] on button "Filter Claims" at bounding box center [213, 69] width 30 height 12
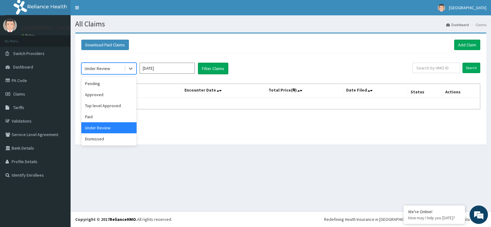
click at [112, 67] on div "Under Review" at bounding box center [103, 68] width 43 height 10
click at [97, 142] on div "Dismissed" at bounding box center [108, 138] width 55 height 11
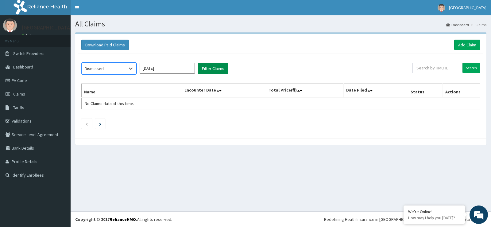
click at [208, 67] on button "Filter Claims" at bounding box center [213, 69] width 30 height 12
drag, startPoint x: 208, startPoint y: 67, endPoint x: 139, endPoint y: 79, distance: 70.1
click at [139, 79] on div "Dismissed [DATE] Filter Claims Search Name Encounter Date Total Price(₦) Date F…" at bounding box center [280, 94] width 405 height 82
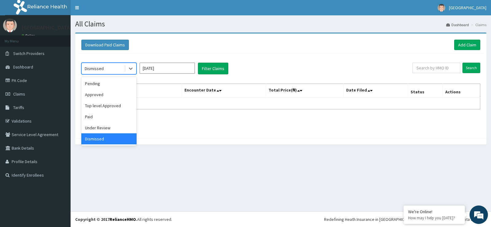
click at [113, 69] on div "Dismissed" at bounding box center [103, 68] width 43 height 10
click at [105, 83] on div "Pending" at bounding box center [108, 83] width 55 height 11
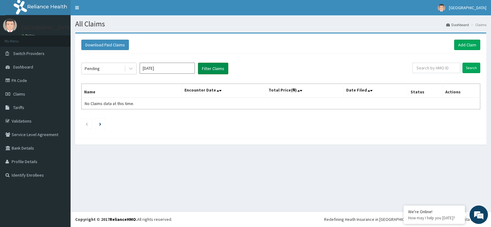
click at [211, 70] on button "Filter Claims" at bounding box center [213, 69] width 30 height 12
